Goal: Answer question/provide support: Share knowledge or assist other users

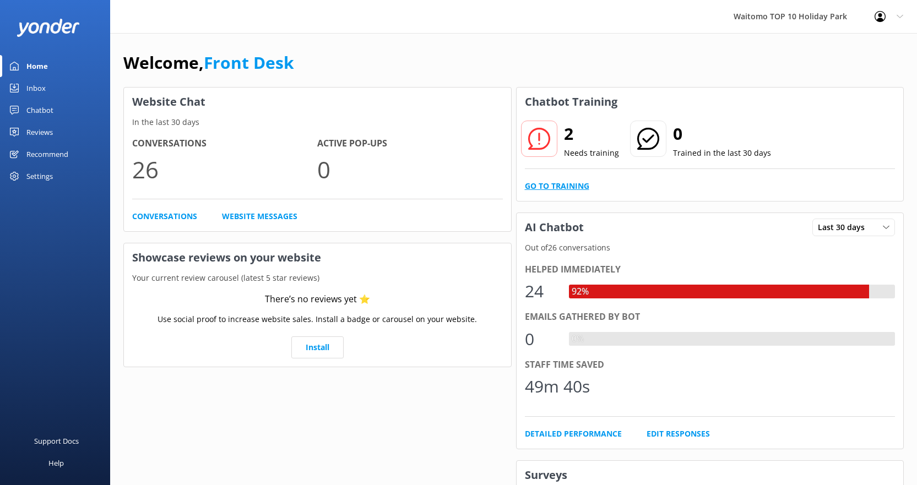
click at [578, 181] on link "Go to Training" at bounding box center [557, 186] width 64 height 12
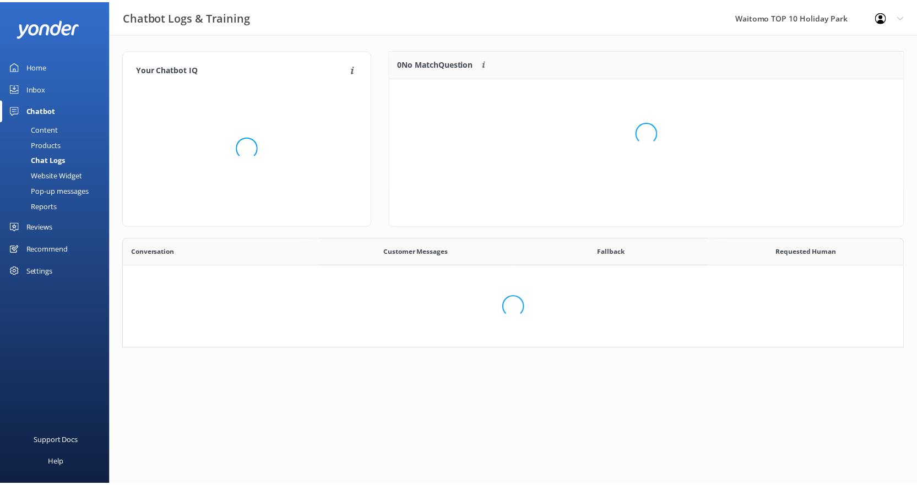
scroll to position [378, 771]
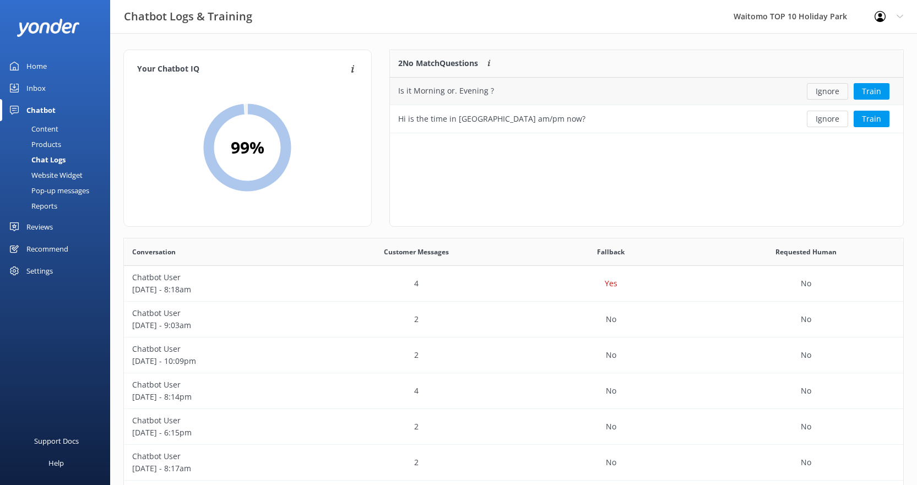
click at [839, 91] on button "Ignore" at bounding box center [826, 91] width 41 height 17
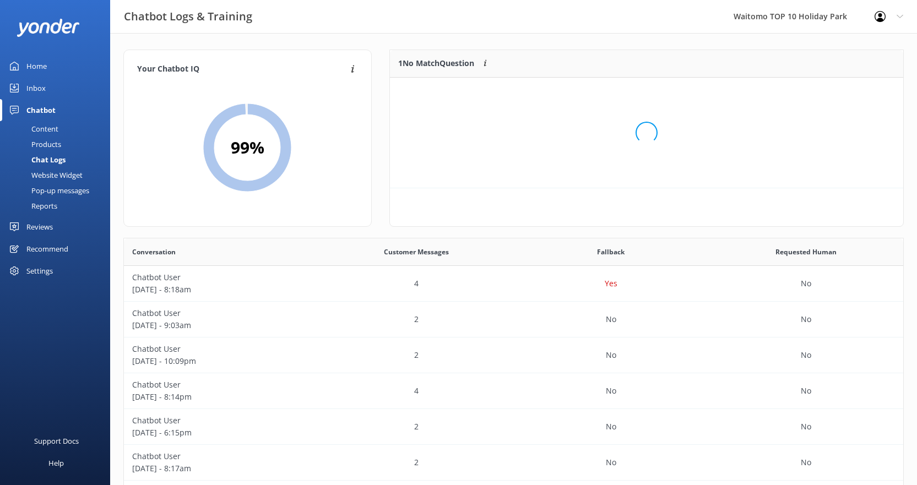
scroll to position [47, 505]
click at [839, 91] on button "Ignore" at bounding box center [826, 91] width 41 height 17
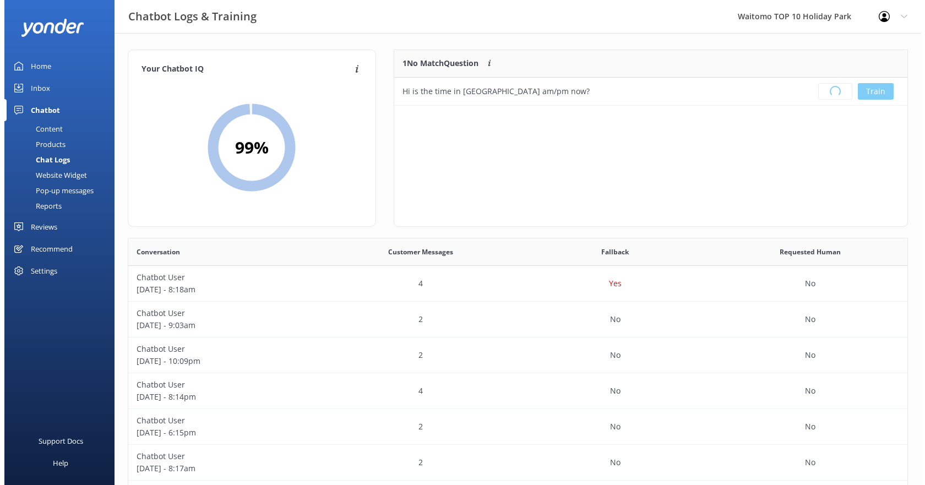
scroll to position [129, 505]
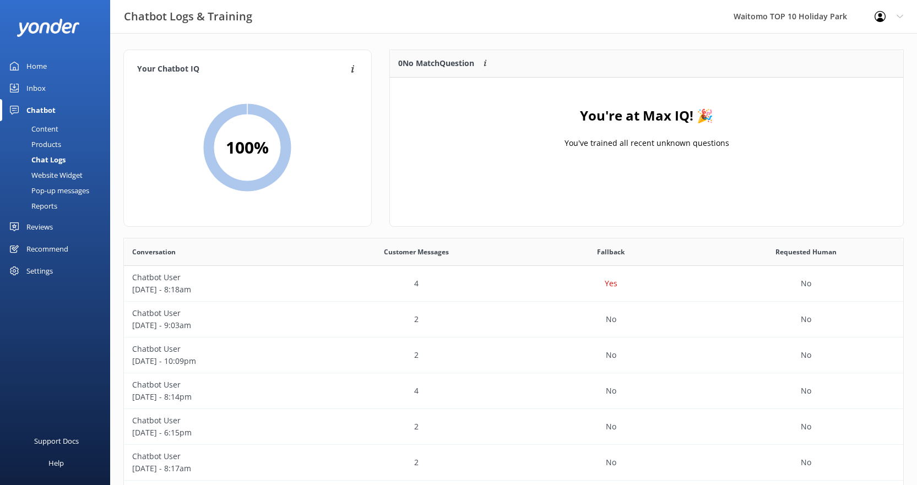
click at [48, 86] on link "Inbox" at bounding box center [55, 88] width 110 height 22
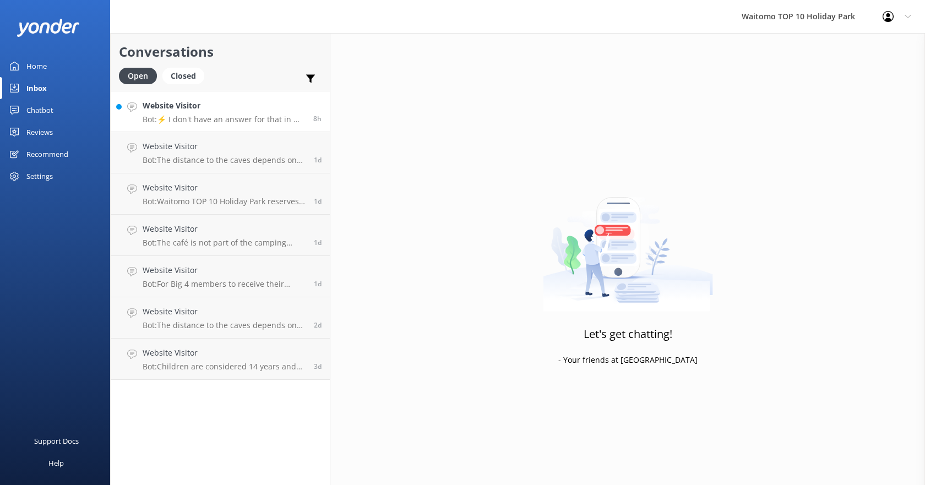
click at [222, 116] on p "Bot: ⚡ I don't have an answer for that in my knowledge base. Please try and rep…" at bounding box center [224, 119] width 162 height 10
